Goal: Communication & Community: Answer question/provide support

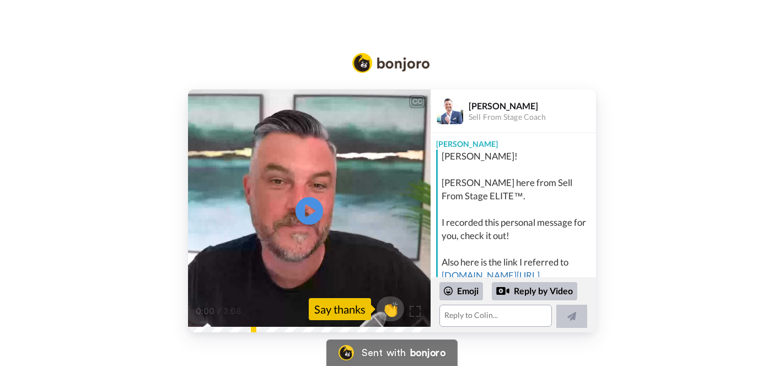
click at [364, 230] on video at bounding box center [309, 210] width 243 height 243
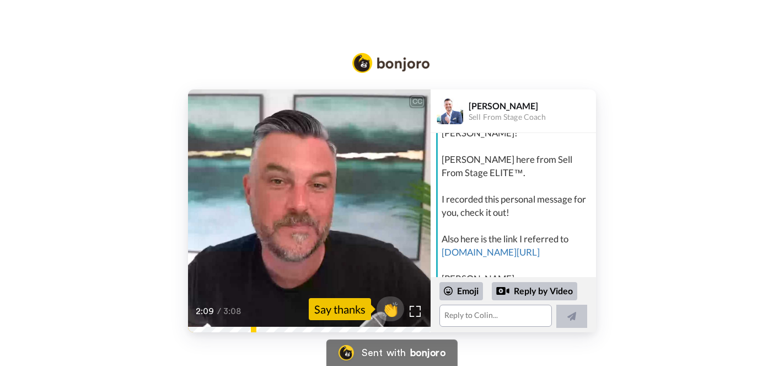
scroll to position [37, 0]
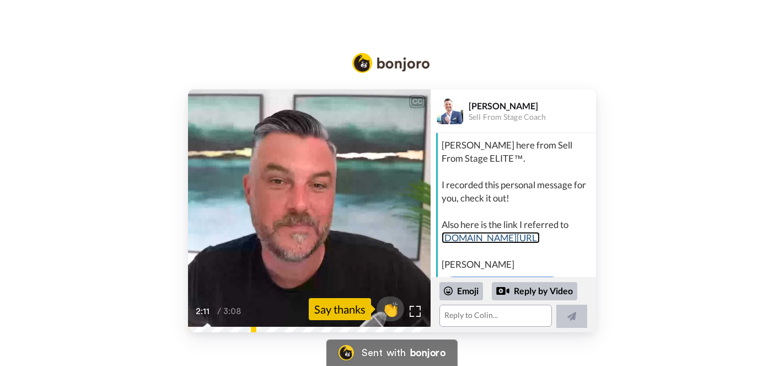
click at [536, 240] on link "[DOMAIN_NAME][URL]" at bounding box center [491, 238] width 98 height 12
click at [459, 314] on textarea at bounding box center [495, 315] width 112 height 22
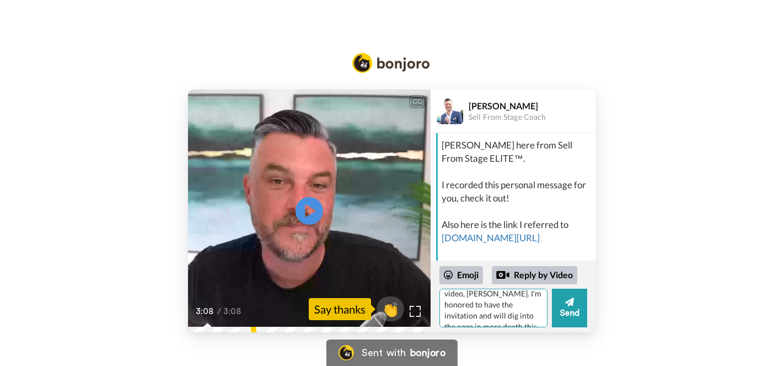
scroll to position [0, 0]
click at [535, 300] on textarea "Thank you for this note and video, [PERSON_NAME]. I'm honored to have the invit…" at bounding box center [493, 307] width 108 height 39
click at [514, 309] on textarea "Thank you for this note and your thoughtful video, [PERSON_NAME]. I'm honored t…" at bounding box center [493, 307] width 108 height 39
click at [515, 314] on textarea "Thank you for this note and your thoughtful video message, [PERSON_NAME]. I'm h…" at bounding box center [493, 307] width 108 height 39
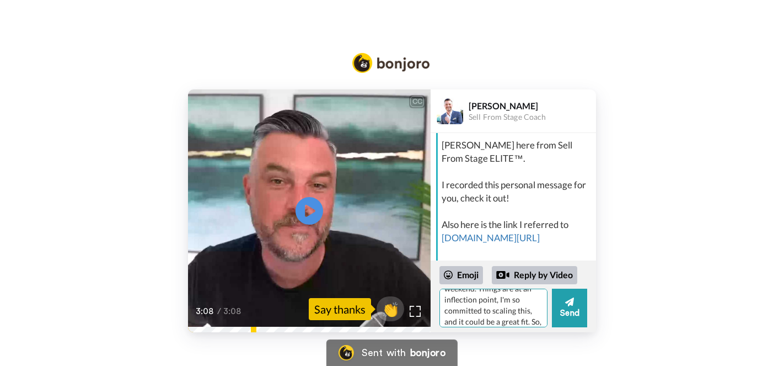
scroll to position [88, 0]
drag, startPoint x: 512, startPoint y: 312, endPoint x: 520, endPoint y: 323, distance: 14.6
click at [520, 323] on textarea "Thank you for this note and your thoughtful video message, [PERSON_NAME]. I'm h…" at bounding box center [493, 307] width 108 height 39
type textarea "Thank you for this note and your thoughtful video message, [PERSON_NAME]. I'm h…"
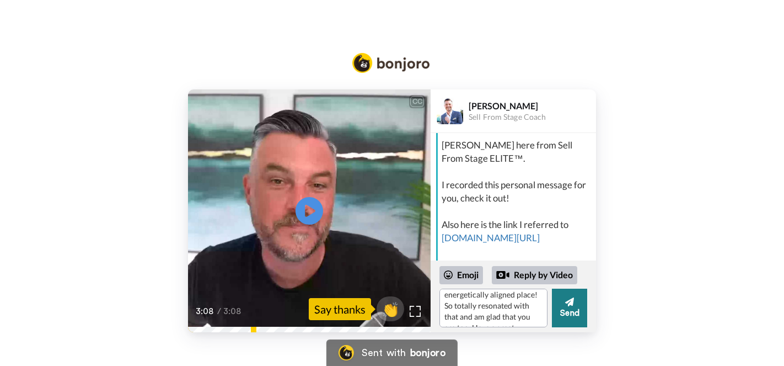
click at [574, 310] on button "Send" at bounding box center [569, 307] width 35 height 39
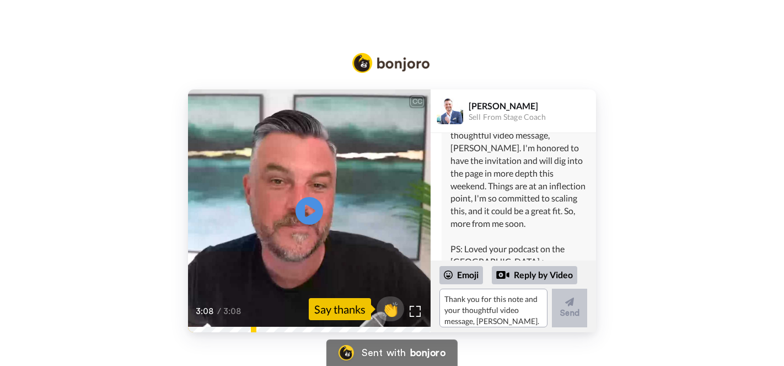
scroll to position [199, 0]
